Goal: Information Seeking & Learning: Check status

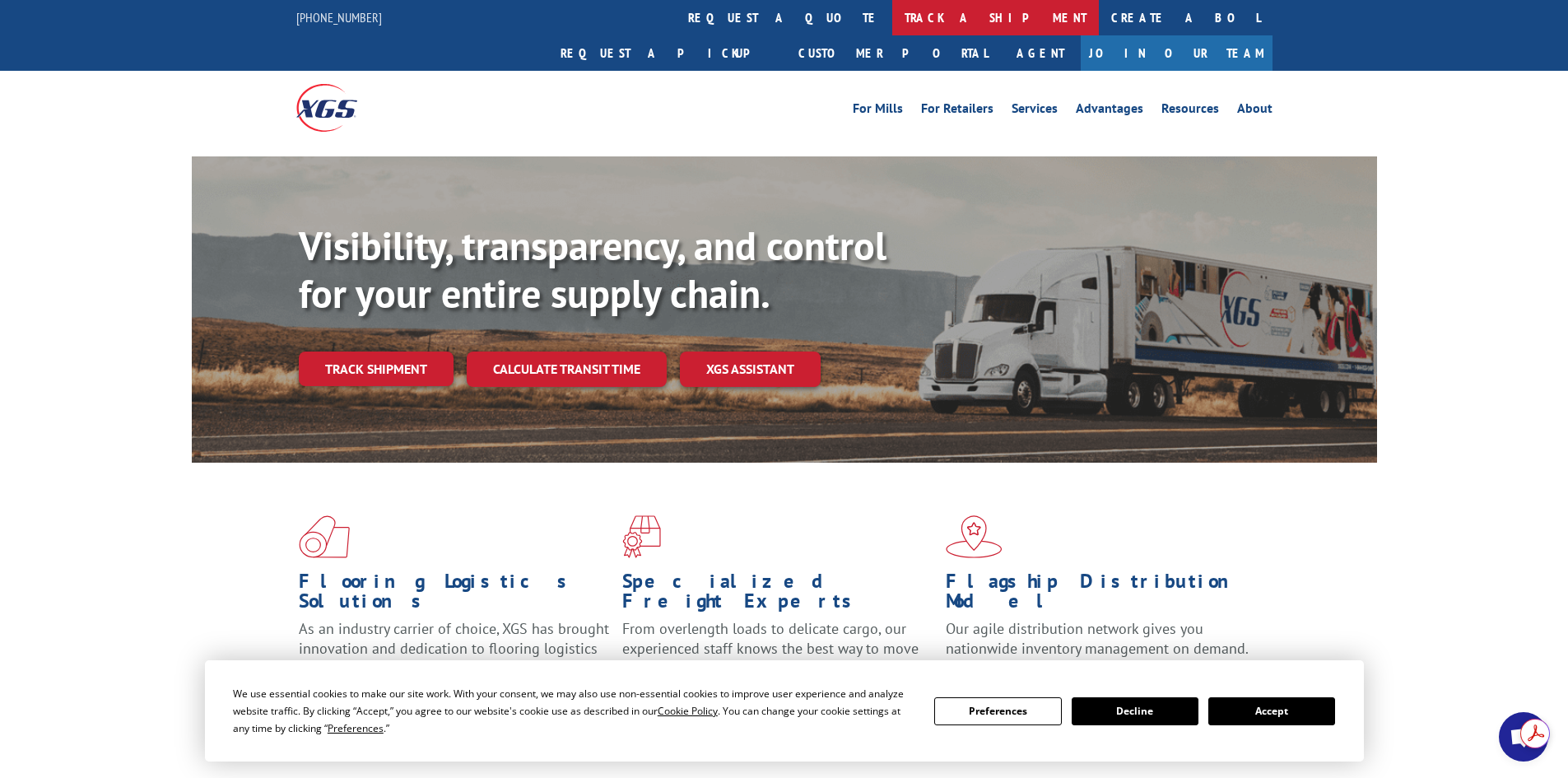
click at [892, 12] on link "track a shipment" at bounding box center [995, 18] width 206 height 36
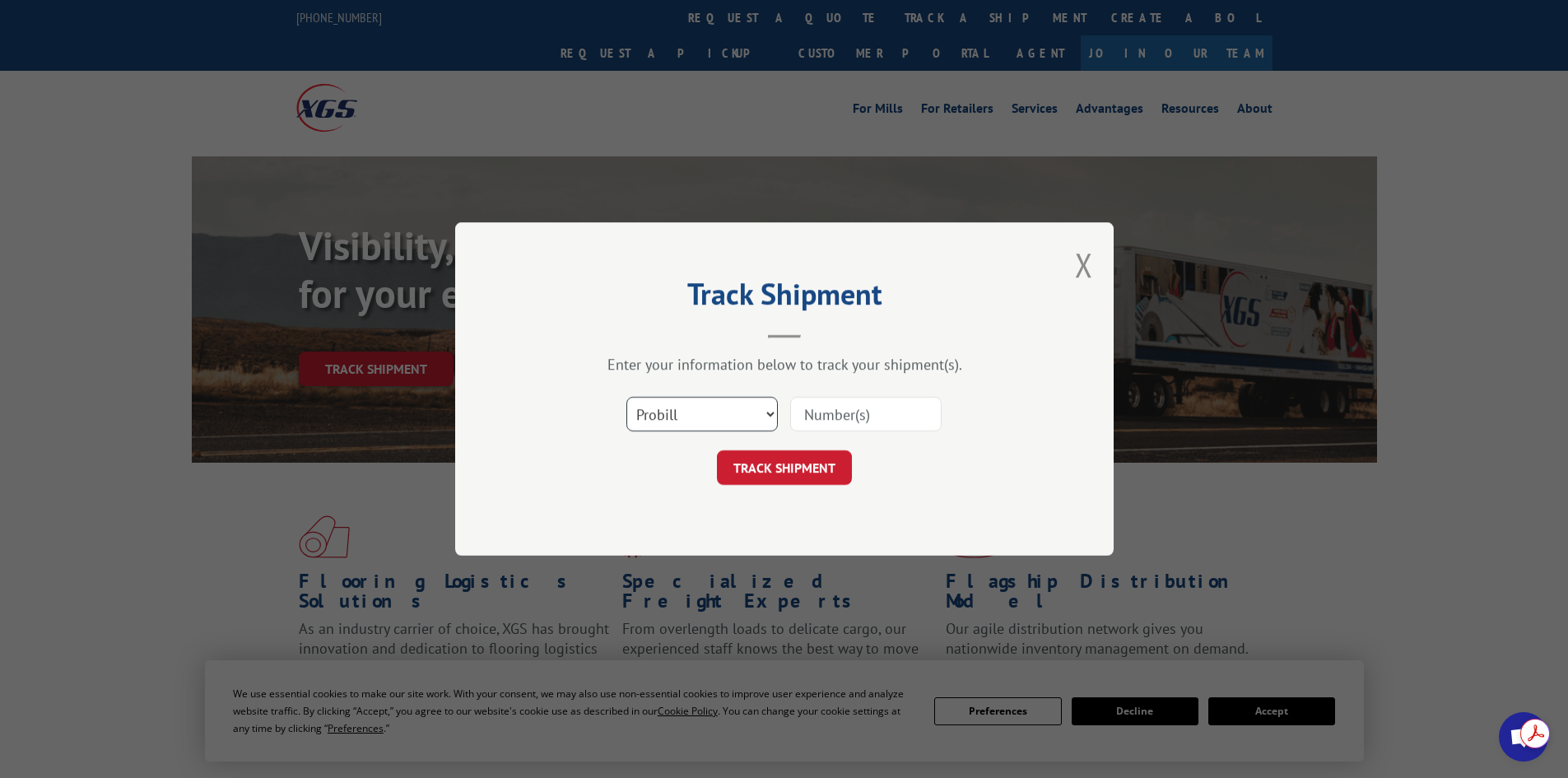
click at [748, 414] on select "Select category... Probill BOL PO" at bounding box center [702, 413] width 152 height 35
select select "po"
click at [626, 396] on select "Select category... Probill BOL PO" at bounding box center [702, 413] width 152 height 35
click at [829, 421] on input at bounding box center [866, 413] width 152 height 35
paste input "32508108"
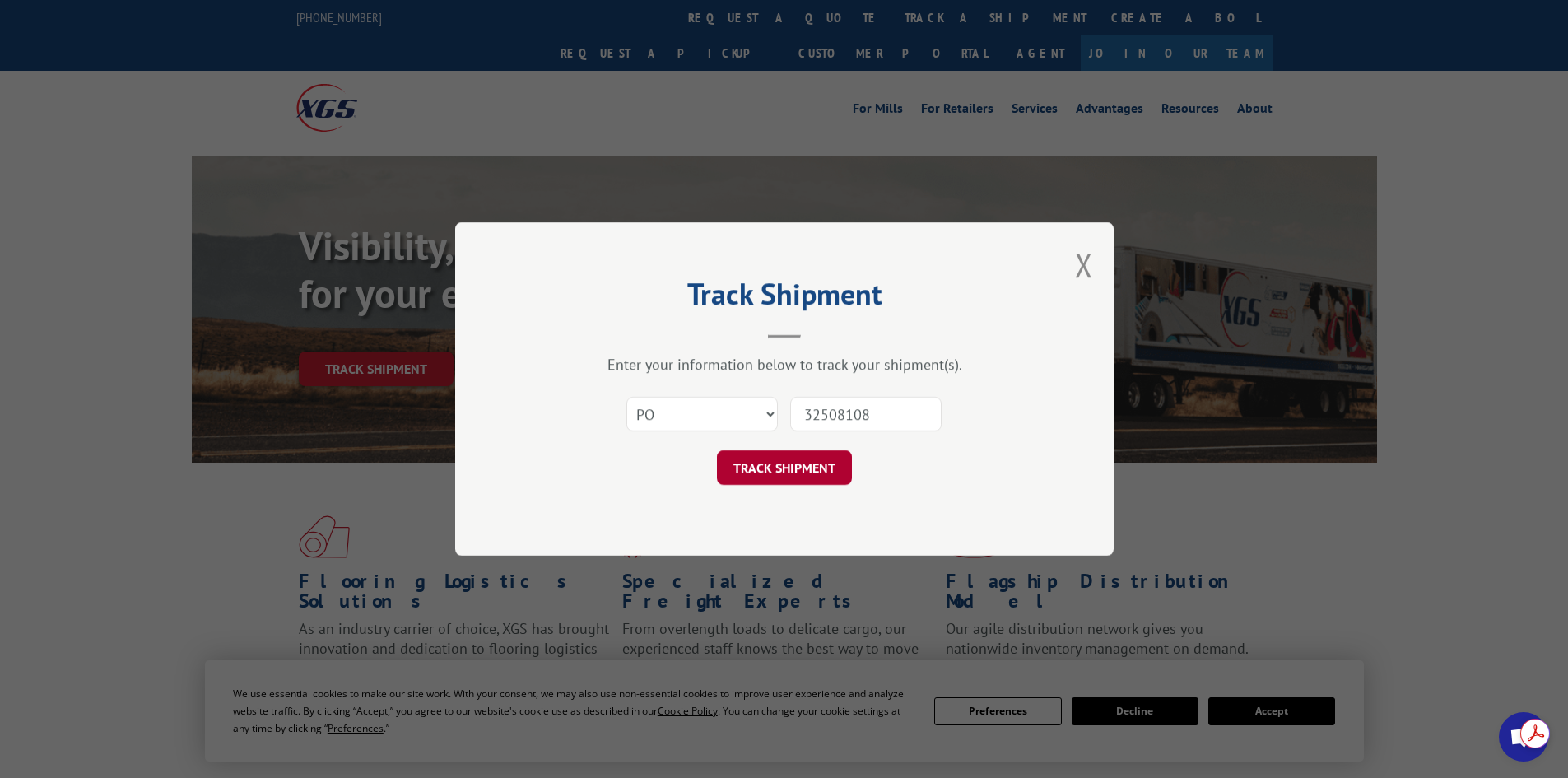
type input "32508108"
click at [788, 475] on button "TRACK SHIPMENT" at bounding box center [784, 467] width 135 height 35
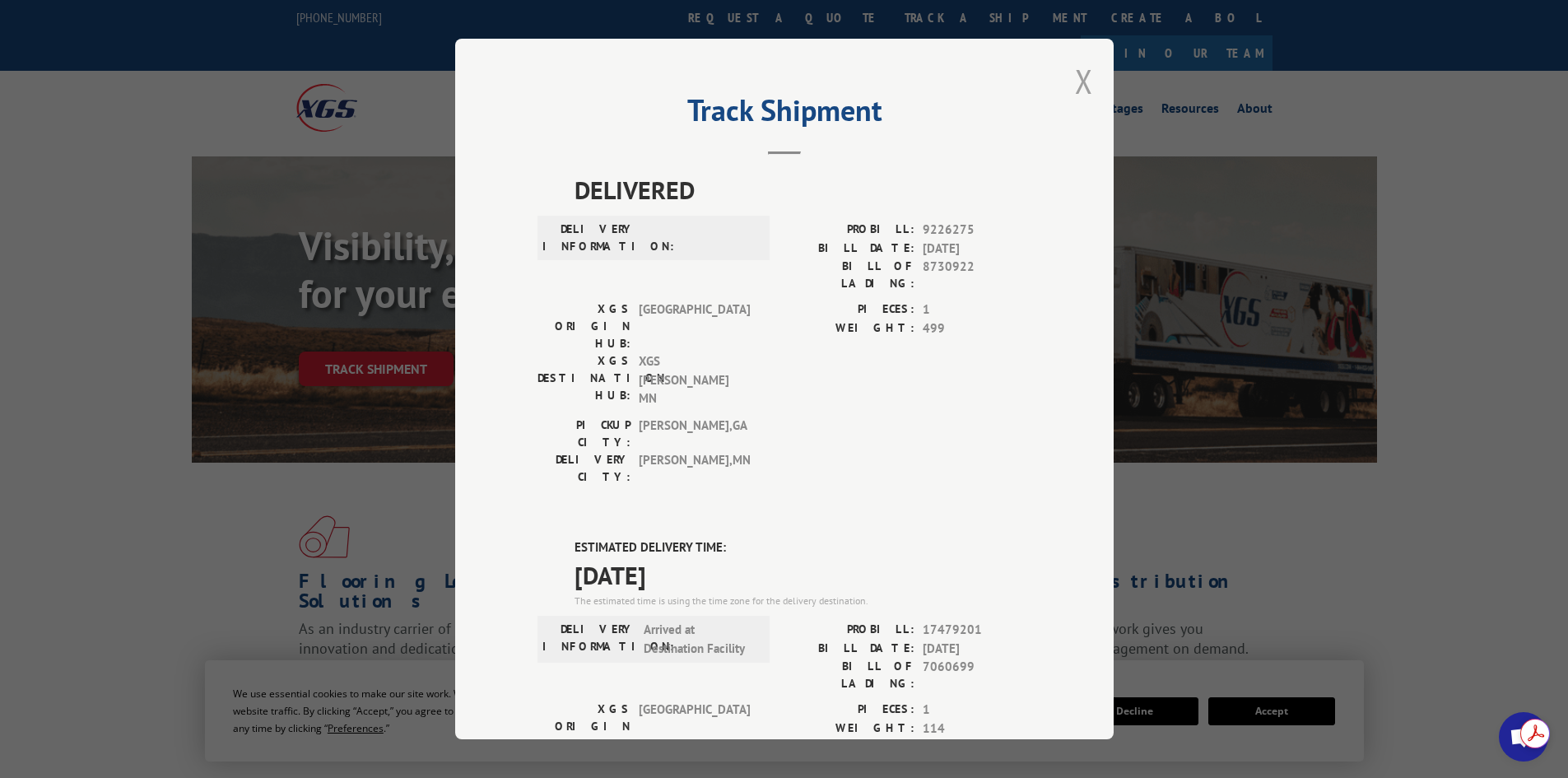
click at [1083, 88] on button "Close modal" at bounding box center [1083, 81] width 18 height 44
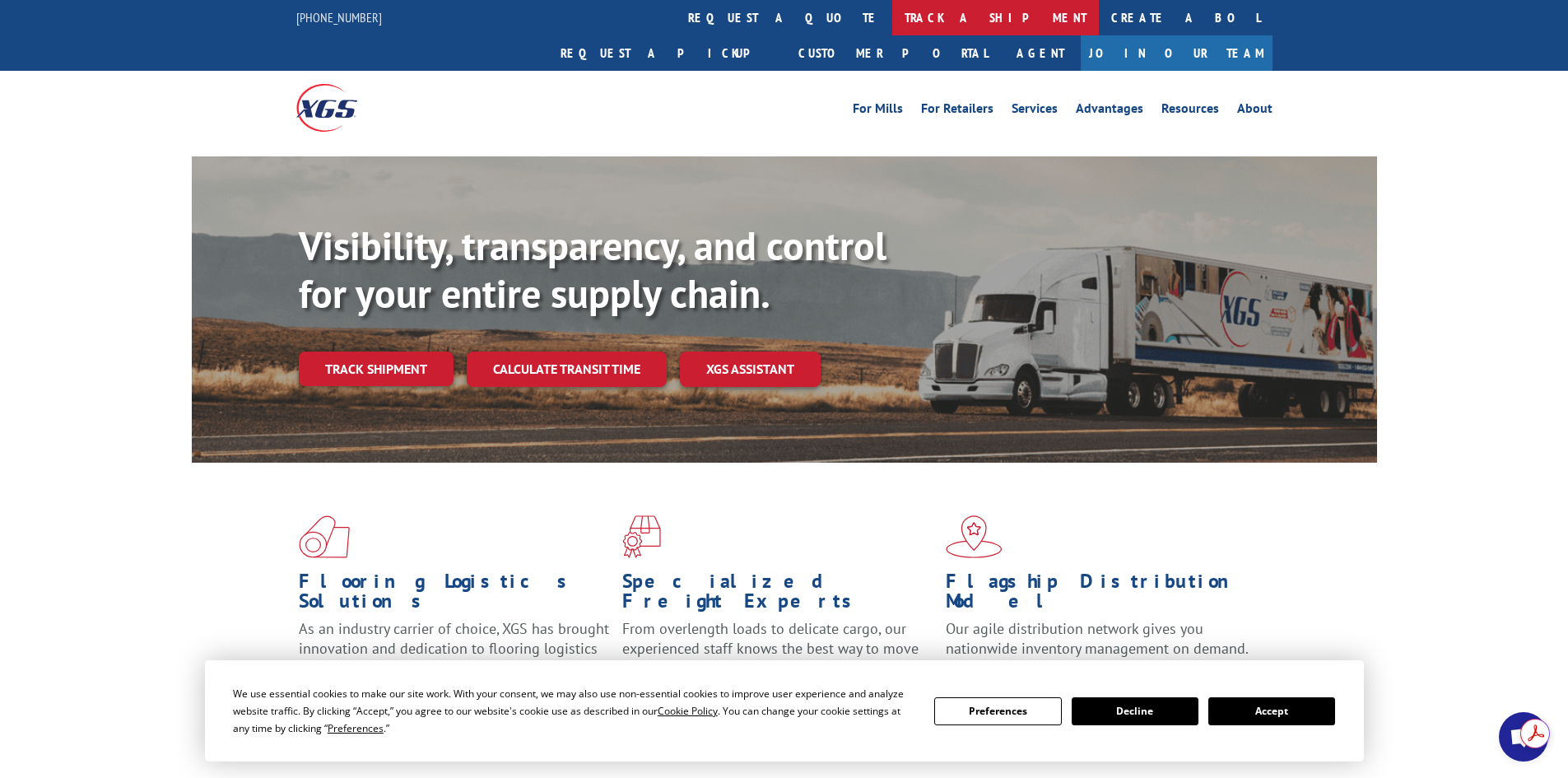
click at [892, 14] on link "track a shipment" at bounding box center [995, 18] width 206 height 36
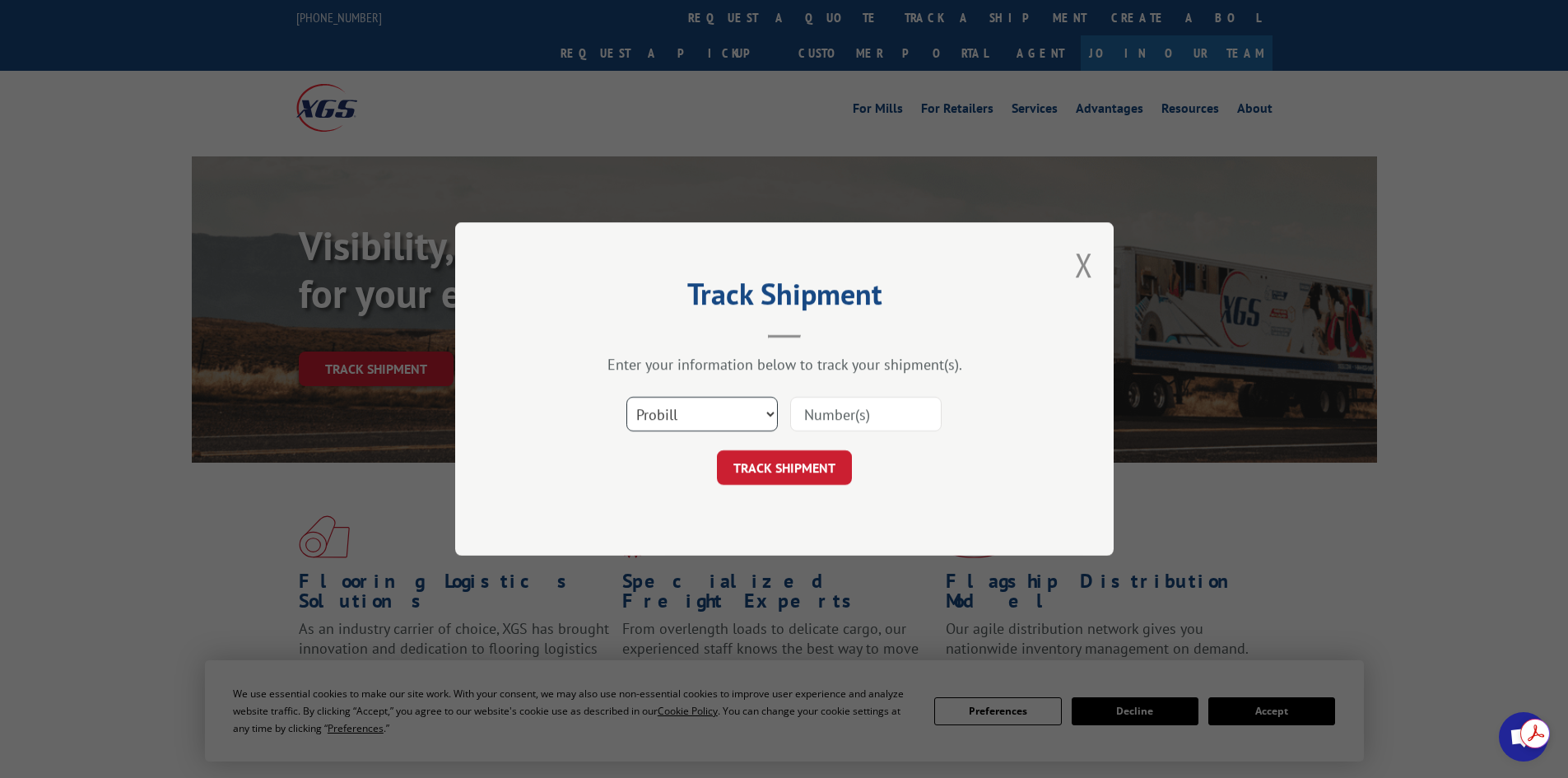
click at [665, 415] on select "Select category... Probill BOL PO" at bounding box center [702, 413] width 152 height 35
select select "po"
click at [626, 396] on select "Select category... Probill BOL PO" at bounding box center [702, 413] width 152 height 35
click at [849, 415] on input at bounding box center [866, 413] width 152 height 35
paste input "27524346"
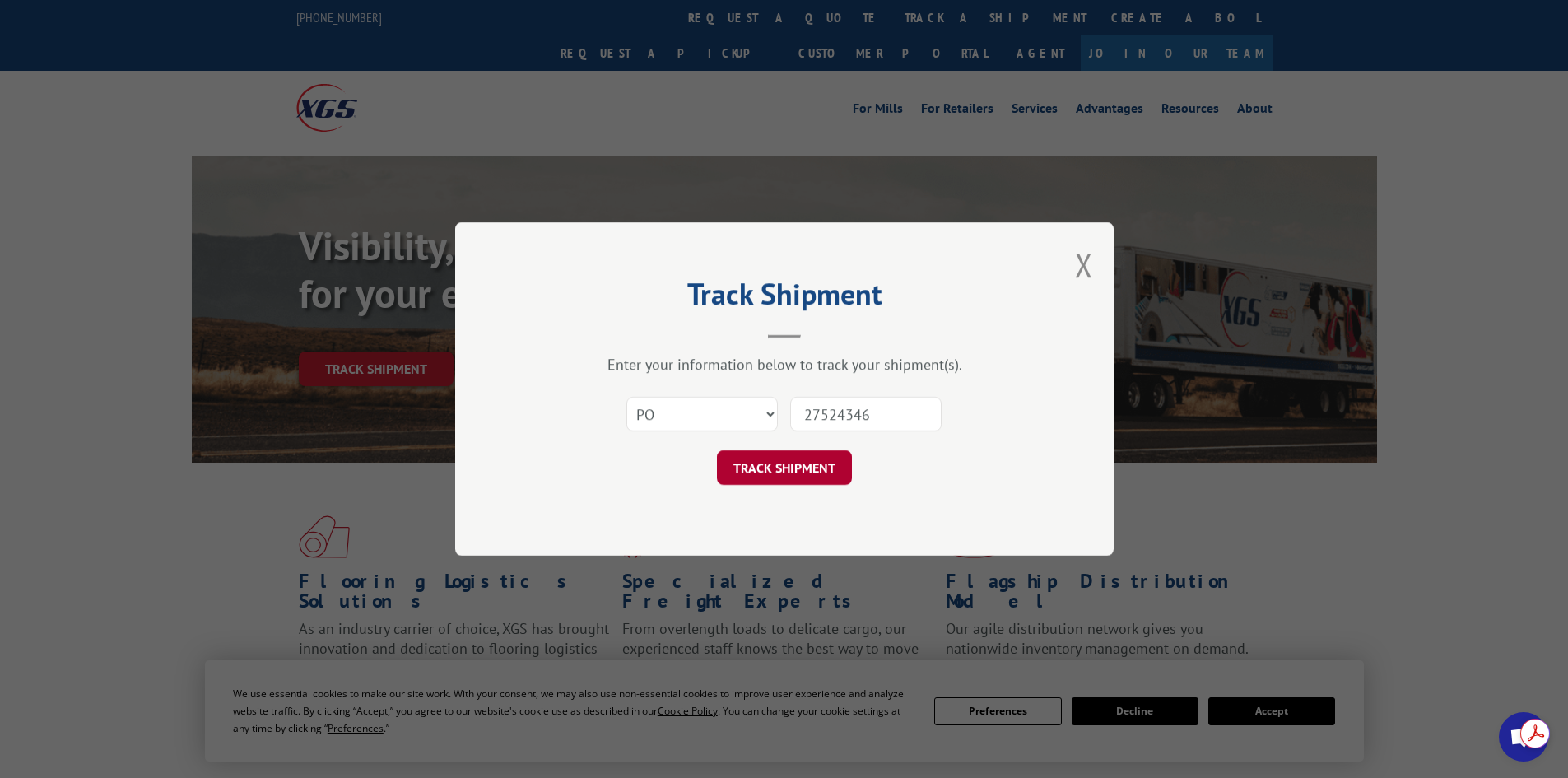
type input "27524346"
click at [769, 467] on button "TRACK SHIPMENT" at bounding box center [784, 467] width 135 height 35
